Goal: Navigation & Orientation: Find specific page/section

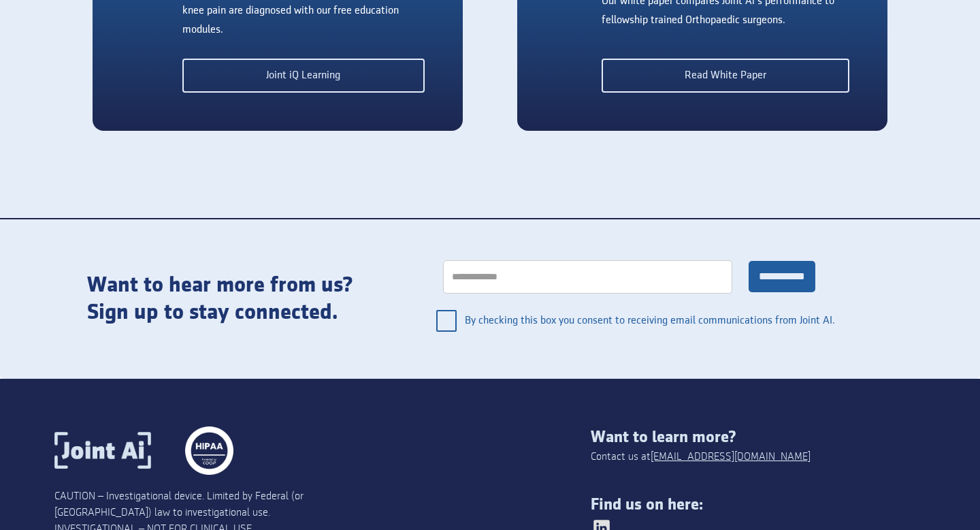
scroll to position [2892, 0]
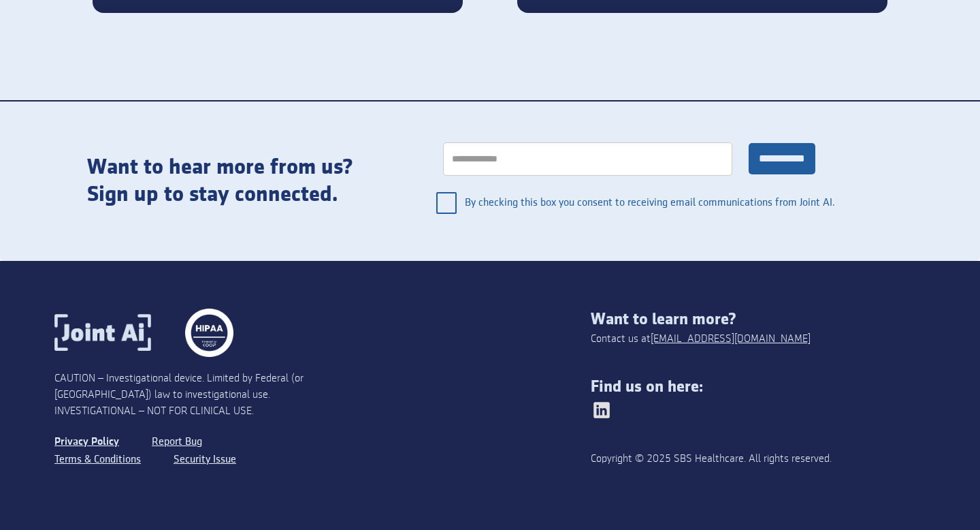
click at [93, 440] on link "Privacy Policy" at bounding box center [86, 442] width 65 height 18
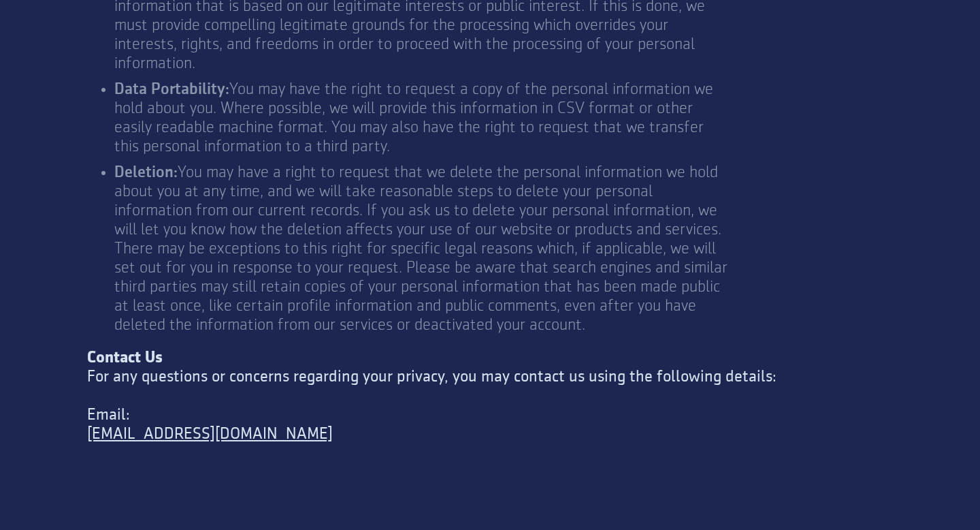
scroll to position [5040, 0]
